Goal: Task Accomplishment & Management: Manage account settings

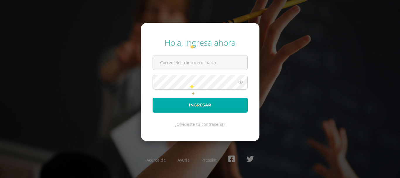
type input "bsimalij@bilinguesanjuan.edu.gt"
click at [196, 103] on button "Ingresar" at bounding box center [199, 104] width 95 height 15
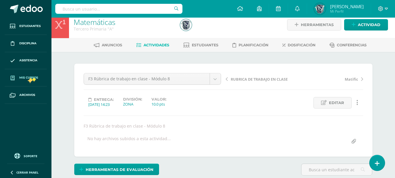
click at [32, 77] on span "Mis cursos" at bounding box center [28, 77] width 19 height 5
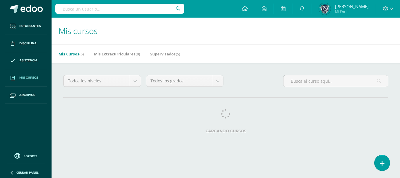
click at [32, 77] on span "Mis cursos" at bounding box center [28, 77] width 19 height 5
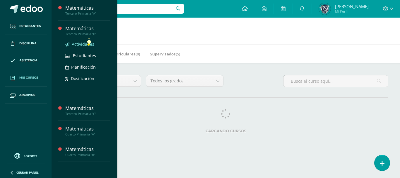
click at [87, 44] on span "Actividades" at bounding box center [83, 44] width 23 height 6
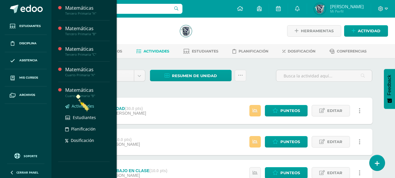
click at [84, 106] on span "Actividades" at bounding box center [83, 106] width 23 height 6
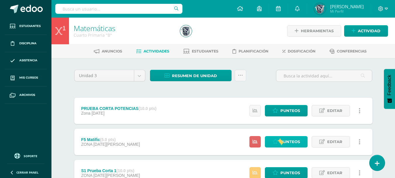
click at [280, 141] on link "Punteos" at bounding box center [286, 141] width 43 height 11
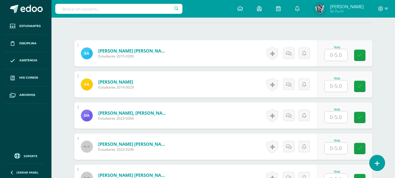
scroll to position [176, 0]
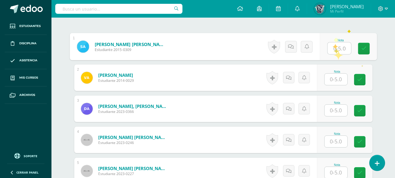
click at [334, 50] on input "text" at bounding box center [339, 48] width 23 height 12
type input "5"
click at [333, 77] on input "text" at bounding box center [336, 78] width 23 height 11
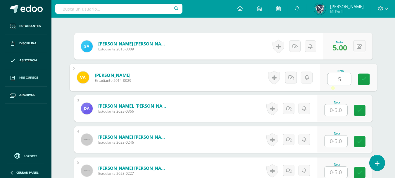
type input "5"
click at [332, 112] on input "text" at bounding box center [336, 109] width 23 height 11
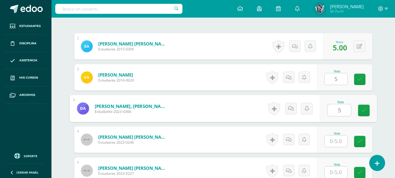
type input "5"
click at [332, 139] on input "text" at bounding box center [336, 140] width 23 height 11
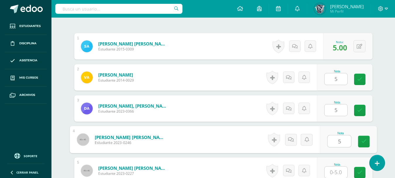
type input "5"
click at [334, 173] on input "text" at bounding box center [336, 171] width 23 height 11
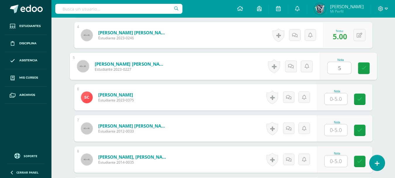
scroll to position [281, 0]
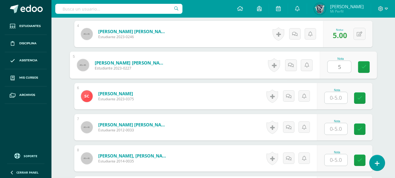
type input "5"
click at [335, 99] on input "text" at bounding box center [336, 97] width 23 height 11
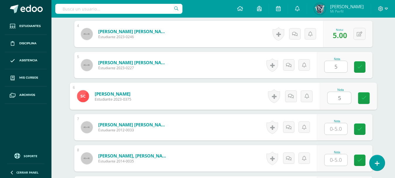
type input "5"
click at [335, 129] on input "text" at bounding box center [336, 128] width 23 height 11
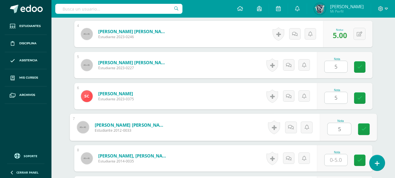
type input "5"
click at [335, 158] on input "text" at bounding box center [336, 159] width 23 height 11
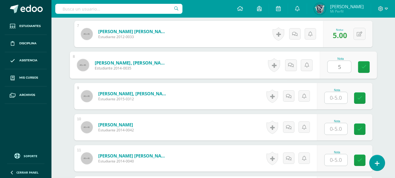
scroll to position [387, 0]
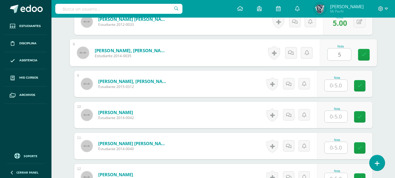
type input "5"
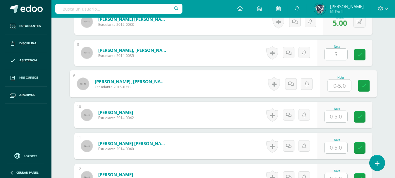
click at [338, 83] on input "text" at bounding box center [339, 86] width 23 height 12
type input "5"
click at [336, 117] on input "text" at bounding box center [336, 116] width 23 height 11
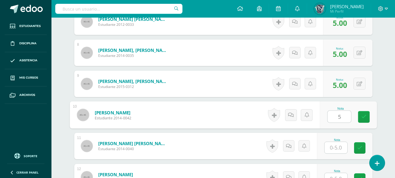
type input "5"
click at [336, 147] on input "text" at bounding box center [336, 147] width 23 height 11
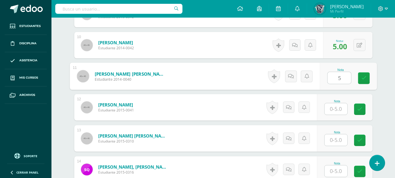
scroll to position [469, 0]
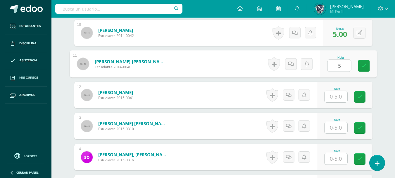
type input "5"
click at [334, 97] on input "text" at bounding box center [336, 96] width 23 height 11
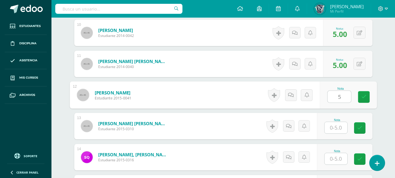
type input "5"
click at [335, 127] on input "text" at bounding box center [336, 127] width 23 height 11
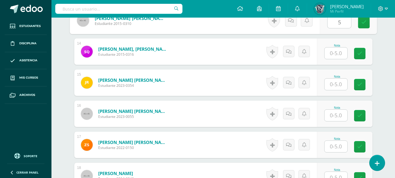
scroll to position [586, 0]
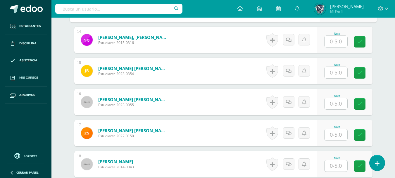
type input "5"
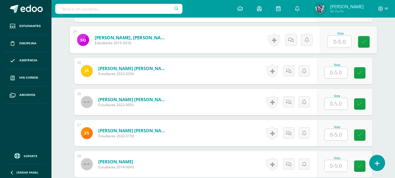
click at [339, 41] on input "text" at bounding box center [339, 42] width 23 height 12
type input "5"
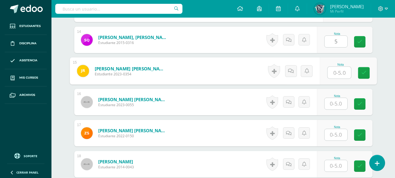
click at [336, 72] on input "text" at bounding box center [339, 73] width 23 height 12
type input "5"
click at [334, 101] on input "text" at bounding box center [336, 103] width 23 height 11
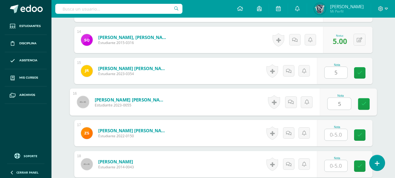
type input "5"
click at [335, 131] on input "text" at bounding box center [336, 134] width 23 height 11
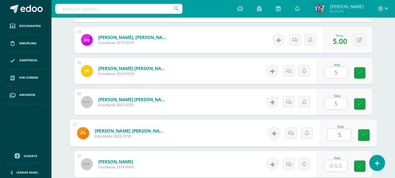
type input "5"
click at [335, 166] on input "text" at bounding box center [336, 165] width 23 height 11
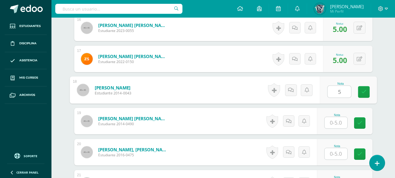
scroll to position [691, 0]
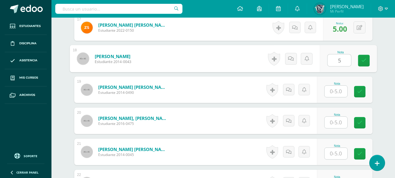
type input "5"
click at [337, 92] on input "text" at bounding box center [336, 90] width 23 height 11
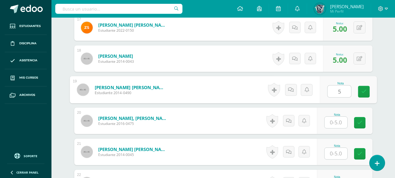
type input "5"
click at [338, 122] on input "text" at bounding box center [336, 121] width 23 height 11
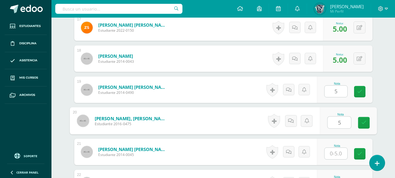
type input "5"
click at [337, 155] on input "text" at bounding box center [336, 152] width 23 height 11
type input "5"
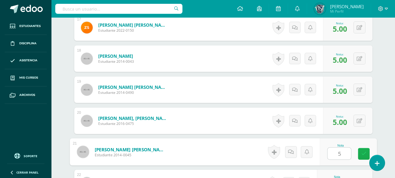
click at [367, 155] on link at bounding box center [364, 154] width 12 height 12
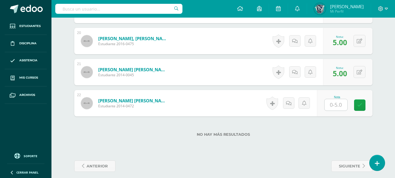
scroll to position [776, 0]
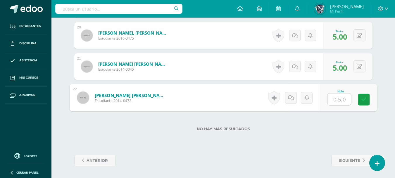
click at [342, 98] on input "text" at bounding box center [339, 99] width 23 height 12
type input "5"
click at [362, 101] on icon at bounding box center [363, 99] width 5 height 5
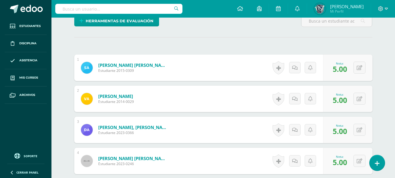
scroll to position [0, 0]
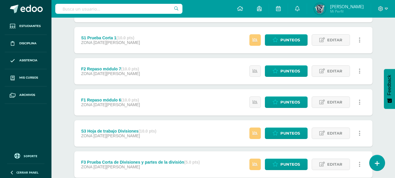
scroll to position [143, 0]
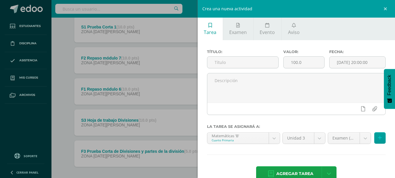
scroll to position [1, 0]
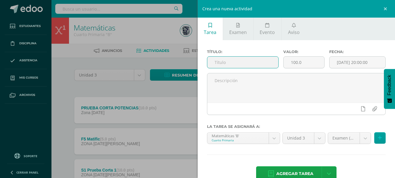
click at [245, 64] on input "text" at bounding box center [242, 61] width 71 height 11
type input "RUBRICA DE REVISION DE LIBROS"
click at [296, 61] on input "100.0" at bounding box center [304, 61] width 41 height 11
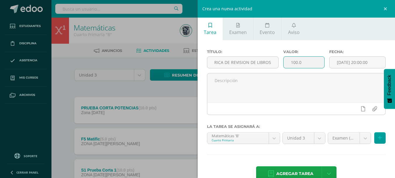
scroll to position [0, 0]
type input "10.0"
click at [364, 57] on input "[DATE] 20:00:00" at bounding box center [358, 61] width 56 height 11
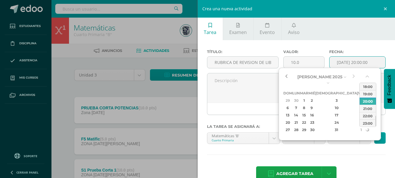
click at [286, 77] on button "button" at bounding box center [287, 76] width 6 height 9
click at [315, 126] on div "30" at bounding box center [311, 129] width 5 height 7
type input "2025-07-30 20:00"
click at [368, 102] on div "20:00" at bounding box center [368, 100] width 16 height 7
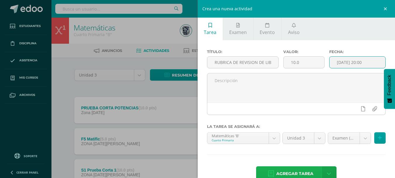
click at [293, 171] on span "Agregar tarea" at bounding box center [295, 173] width 37 height 14
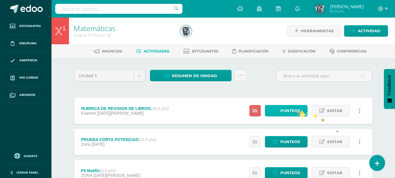
click at [297, 109] on span "Punteos" at bounding box center [291, 110] width 20 height 11
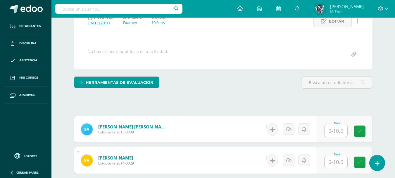
scroll to position [88, 0]
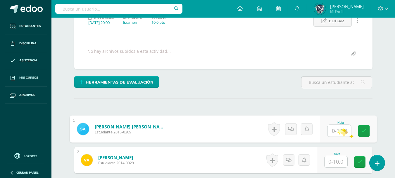
click at [338, 131] on input "text" at bounding box center [339, 131] width 23 height 12
type input "10"
click at [336, 160] on input "text" at bounding box center [336, 161] width 23 height 11
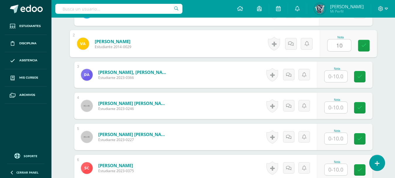
scroll to position [205, 0]
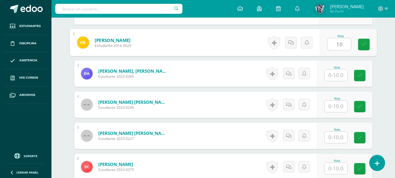
type input "10"
click at [341, 77] on input "text" at bounding box center [336, 74] width 23 height 11
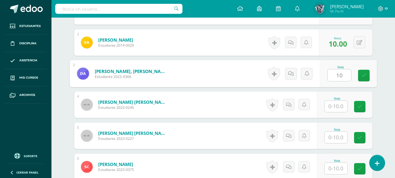
scroll to position [205, 0]
type input "10"
click at [337, 107] on input "text" at bounding box center [336, 105] width 23 height 11
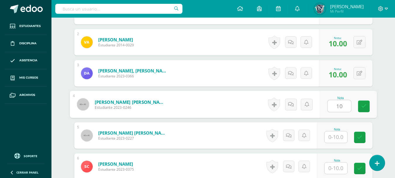
type input "10"
click at [335, 135] on input "text" at bounding box center [336, 136] width 23 height 11
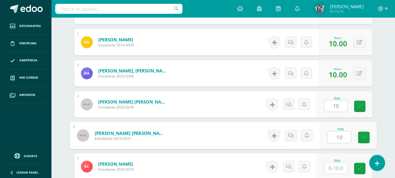
type input "10"
click at [335, 165] on input "text" at bounding box center [336, 167] width 23 height 11
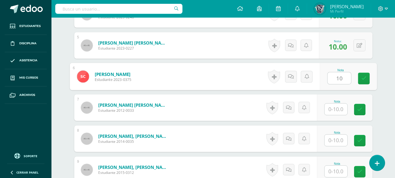
scroll to position [319, 0]
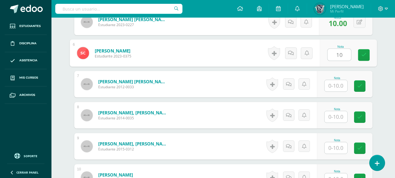
type input "10"
click at [341, 84] on input "text" at bounding box center [336, 85] width 23 height 11
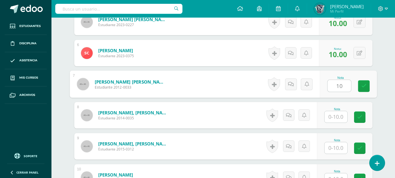
type input "10"
click at [337, 114] on input "text" at bounding box center [336, 116] width 23 height 11
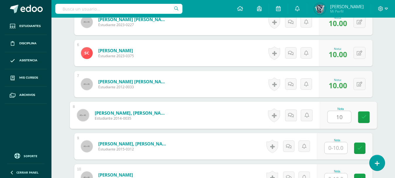
type input "10"
click at [336, 147] on input "text" at bounding box center [336, 147] width 23 height 11
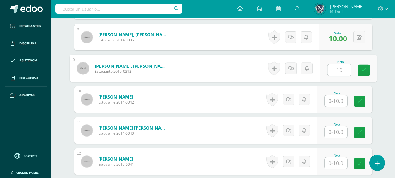
scroll to position [412, 0]
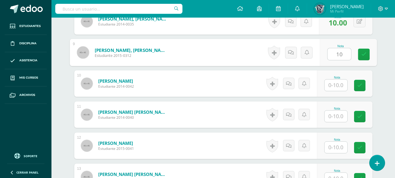
type input "10"
click at [335, 84] on input "text" at bounding box center [336, 84] width 23 height 11
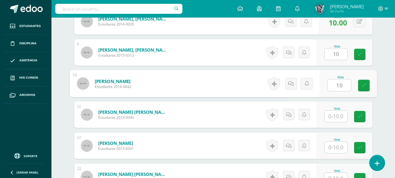
type input "10"
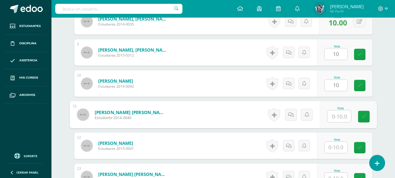
click at [335, 112] on input "text" at bounding box center [339, 116] width 23 height 12
type input "10"
click at [334, 150] on input "text" at bounding box center [336, 146] width 23 height 11
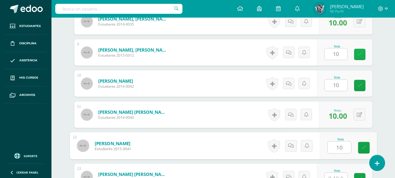
click at [361, 54] on icon at bounding box center [360, 54] width 5 height 5
click at [358, 84] on icon at bounding box center [360, 85] width 5 height 5
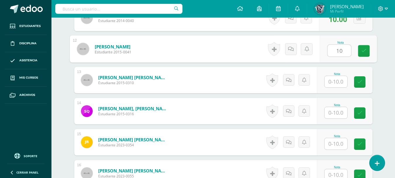
scroll to position [518, 0]
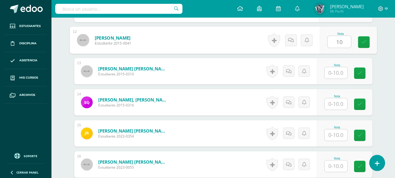
type input "10"
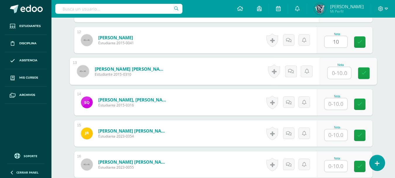
click at [342, 73] on input "text" at bounding box center [339, 73] width 23 height 12
type input "10"
click at [337, 106] on input "text" at bounding box center [336, 103] width 23 height 11
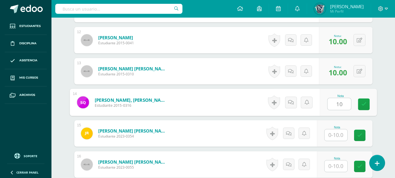
type input "10"
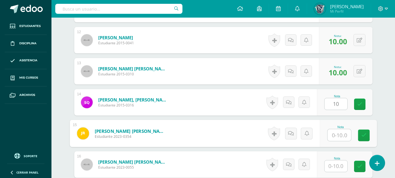
click at [335, 132] on input "text" at bounding box center [339, 135] width 23 height 12
type input "10"
click at [335, 164] on input "text" at bounding box center [336, 165] width 23 height 11
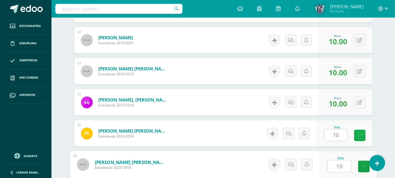
click at [360, 138] on link at bounding box center [359, 134] width 11 height 11
type input "10"
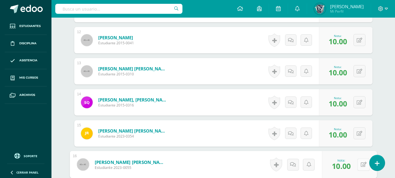
click at [361, 166] on icon at bounding box center [364, 164] width 6 height 5
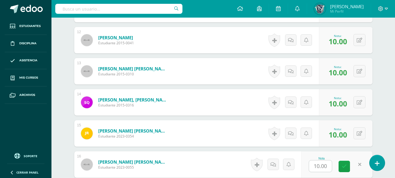
click at [365, 164] on link at bounding box center [359, 163] width 11 height 11
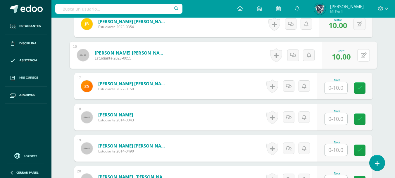
scroll to position [635, 0]
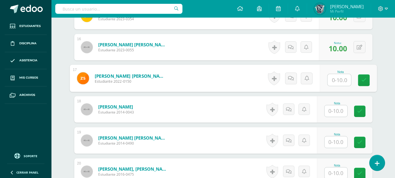
click at [338, 80] on input "text" at bounding box center [339, 80] width 23 height 12
type input "10"
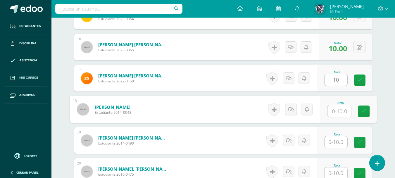
click at [337, 110] on input "text" at bounding box center [339, 111] width 23 height 12
type input "10"
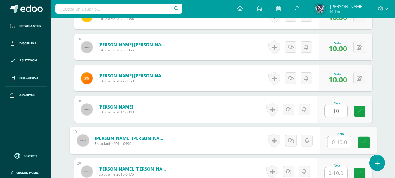
click at [339, 140] on input "text" at bounding box center [339, 142] width 23 height 12
type input "10"
click at [337, 174] on input "text" at bounding box center [336, 172] width 23 height 11
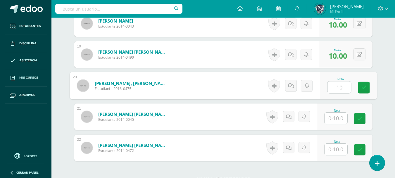
scroll to position [771, 0]
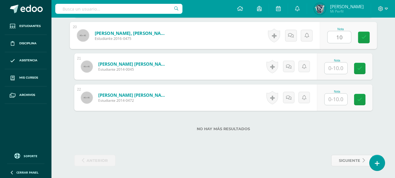
type input "10"
click at [336, 70] on input "text" at bounding box center [336, 67] width 23 height 11
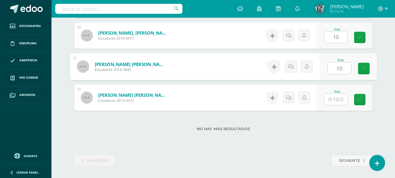
type input "10"
click at [338, 99] on input "text" at bounding box center [336, 98] width 23 height 11
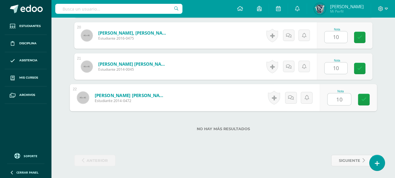
type input "10"
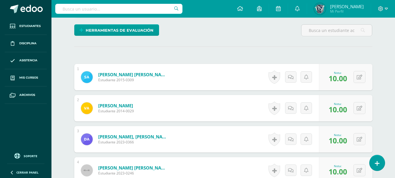
scroll to position [0, 0]
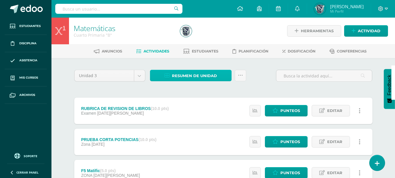
click at [222, 75] on link "Resumen de unidad" at bounding box center [191, 75] width 82 height 11
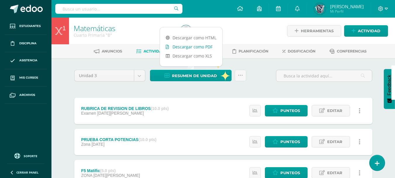
click at [206, 48] on link "Descargar como PDF" at bounding box center [191, 46] width 62 height 9
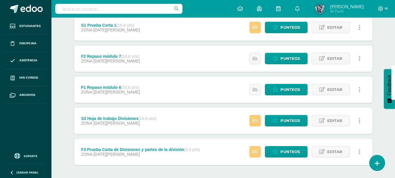
scroll to position [187, 0]
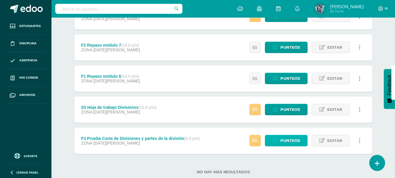
click at [301, 142] on link "Punteos" at bounding box center [286, 140] width 43 height 11
click at [157, 4] on div at bounding box center [118, 9] width 127 height 18
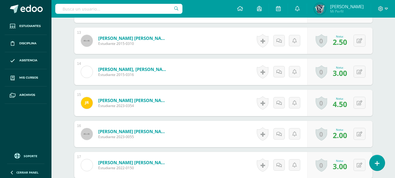
scroll to position [573, 0]
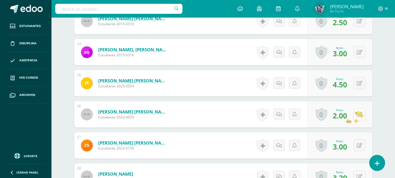
click at [359, 112] on button at bounding box center [360, 114] width 12 height 12
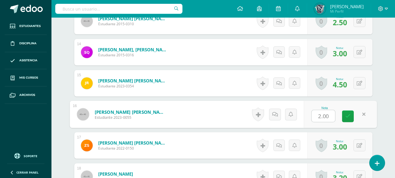
scroll to position [574, 0]
type input "3"
click at [334, 117] on input "3" at bounding box center [323, 116] width 23 height 12
click at [349, 117] on icon at bounding box center [348, 115] width 5 height 5
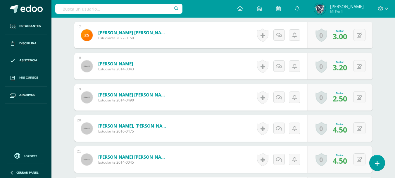
scroll to position [691, 0]
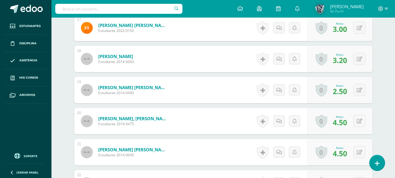
click at [345, 122] on span "4.50" at bounding box center [340, 122] width 14 height 10
click at [360, 119] on button at bounding box center [364, 121] width 12 height 12
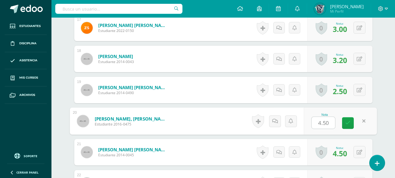
type input "5"
click at [350, 124] on icon at bounding box center [348, 122] width 5 height 5
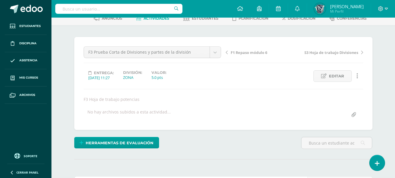
scroll to position [0, 0]
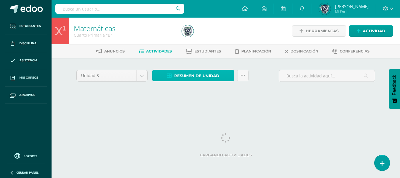
click at [209, 74] on span "Resumen de unidad" at bounding box center [196, 75] width 45 height 11
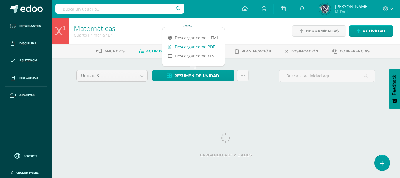
click at [203, 45] on link "Descargar como PDF" at bounding box center [193, 46] width 62 height 9
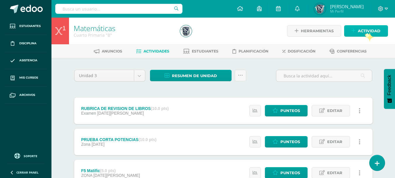
click at [365, 32] on span "Actividad" at bounding box center [369, 30] width 23 height 11
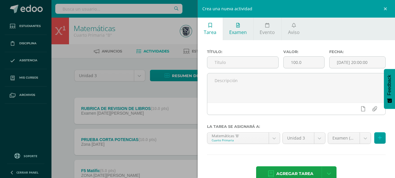
click at [233, 29] on link "Examen" at bounding box center [238, 29] width 30 height 23
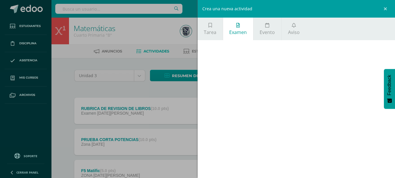
scroll to position [14, 0]
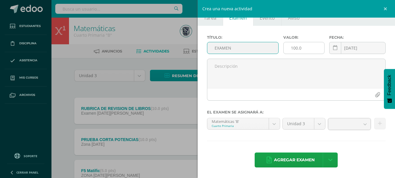
type input "EXAMEN"
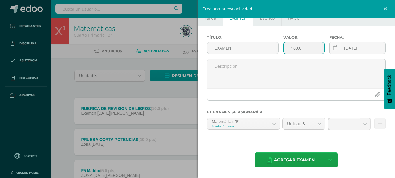
click at [295, 48] on input "100.0" at bounding box center [304, 47] width 41 height 11
click at [361, 123] on b at bounding box center [365, 123] width 11 height 11
type input "30.0"
click at [303, 159] on span "Agregar examen" at bounding box center [294, 159] width 41 height 14
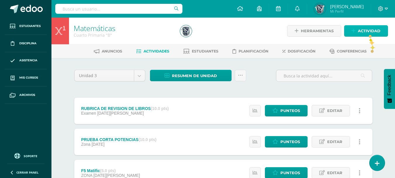
click at [369, 33] on span "Actividad" at bounding box center [369, 30] width 23 height 11
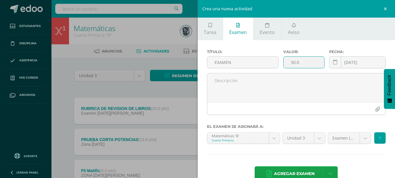
click at [295, 61] on input "30.0" at bounding box center [304, 61] width 41 height 11
type input "30.0"
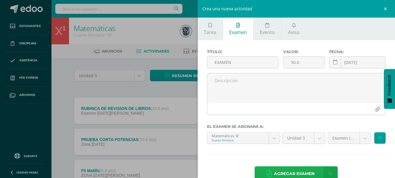
click at [300, 172] on span "Agregar examen" at bounding box center [294, 173] width 41 height 14
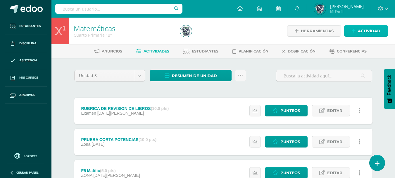
click at [370, 29] on span "Actividad" at bounding box center [369, 30] width 23 height 11
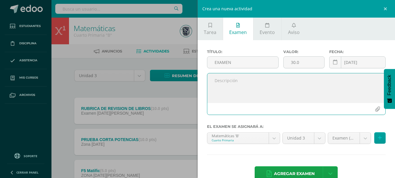
click at [280, 80] on textarea at bounding box center [296, 87] width 179 height 29
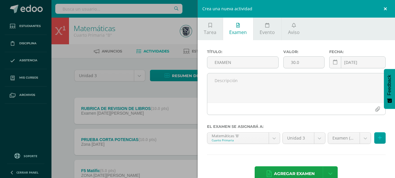
click at [385, 10] on link at bounding box center [387, 9] width 18 height 18
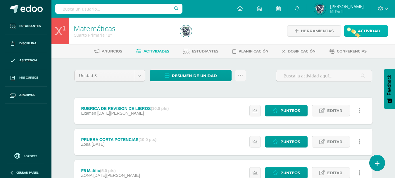
click at [356, 33] on icon at bounding box center [354, 30] width 4 height 5
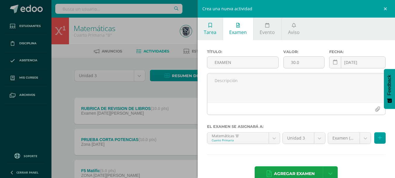
click at [216, 31] on span "Tarea" at bounding box center [210, 32] width 13 height 6
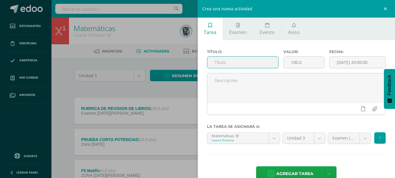
scroll to position [14, 0]
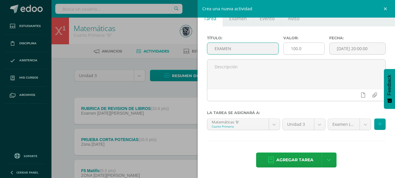
type input "EXAMEN"
click at [296, 48] on input "100.0" at bounding box center [304, 48] width 41 height 11
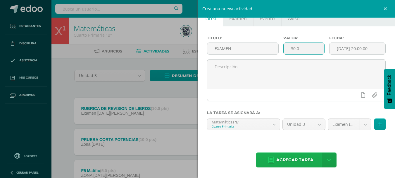
type input "30.0"
click at [304, 159] on span "Agregar tarea" at bounding box center [295, 159] width 37 height 14
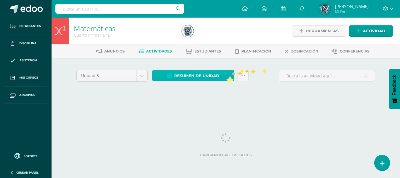
click at [225, 75] on link "Resumen de unidad" at bounding box center [193, 75] width 82 height 11
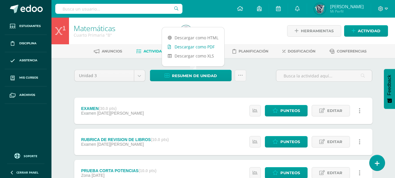
click at [212, 48] on link "Descargar como PDF" at bounding box center [193, 46] width 62 height 9
click at [365, 32] on span "Actividad" at bounding box center [369, 30] width 23 height 11
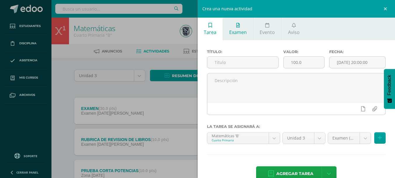
click at [243, 31] on span "Examen" at bounding box center [238, 32] width 18 height 6
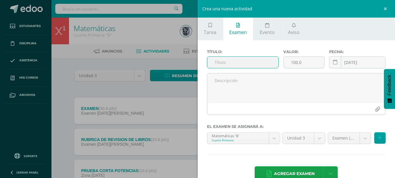
scroll to position [14, 0]
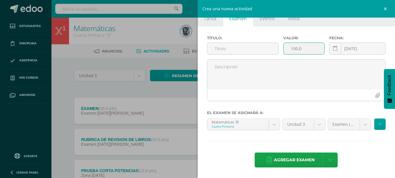
click at [294, 50] on input "100.0" at bounding box center [304, 48] width 41 height 11
type input "30.0"
click at [263, 47] on input "text" at bounding box center [242, 48] width 71 height 11
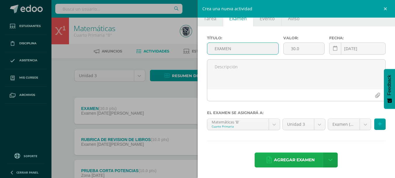
type input "EXAMEN"
click at [298, 159] on span "Agregar examen" at bounding box center [294, 159] width 41 height 14
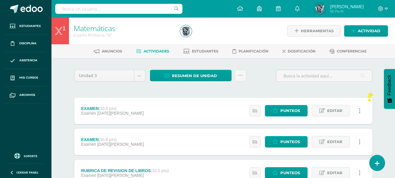
click at [358, 141] on link at bounding box center [359, 141] width 11 height 11
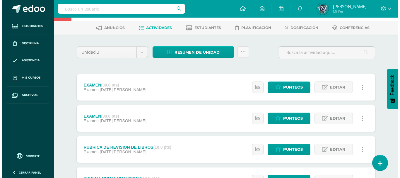
scroll to position [35, 0]
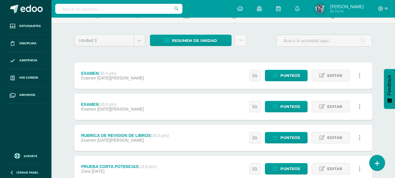
click at [360, 107] on icon at bounding box center [360, 106] width 2 height 6
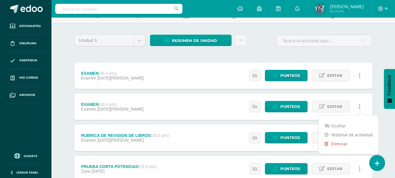
click at [340, 143] on link "Eliminar" at bounding box center [349, 143] width 60 height 9
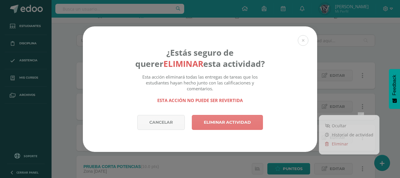
click at [215, 121] on link "Eliminar actividad" at bounding box center [227, 122] width 71 height 15
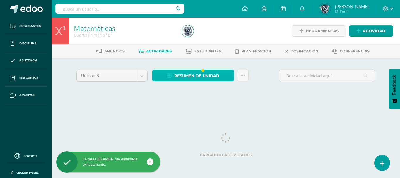
click at [200, 74] on span "Resumen de unidad" at bounding box center [196, 75] width 45 height 11
